Goal: Find contact information: Find contact information

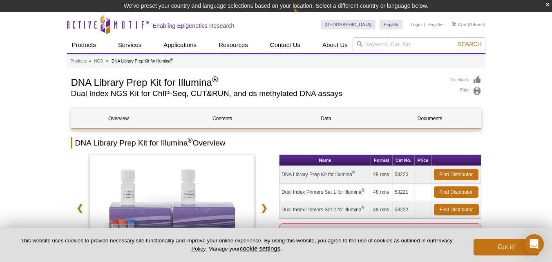
scroll to position [82, 0]
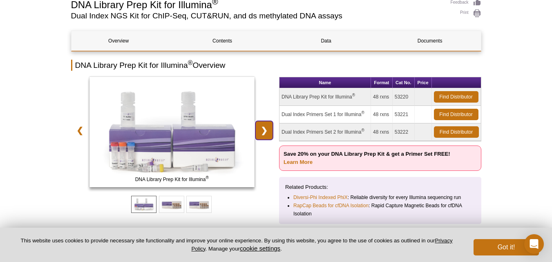
click at [266, 128] on link "❯" at bounding box center [264, 130] width 18 height 19
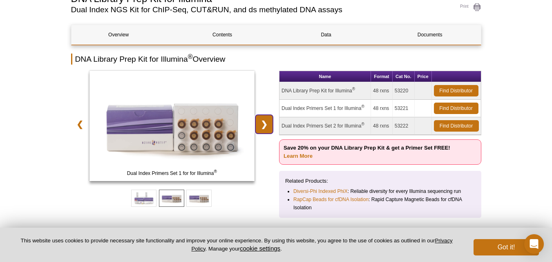
scroll to position [69, 0]
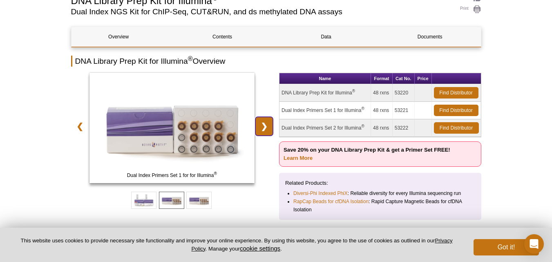
click at [266, 128] on link "❯" at bounding box center [264, 126] width 18 height 19
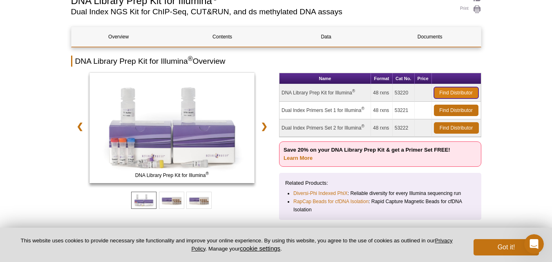
click at [441, 94] on link "Find Distributor" at bounding box center [456, 92] width 45 height 11
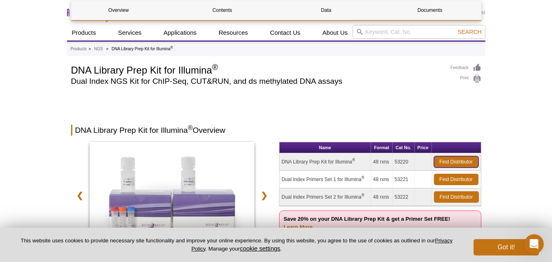
scroll to position [204, 0]
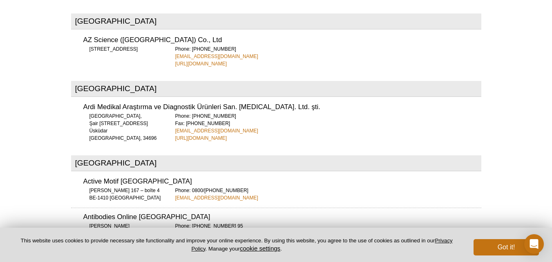
scroll to position [3203, 0]
click at [214, 134] on link "http://www.ardimed.com/" at bounding box center [201, 137] width 52 height 7
